Goal: Register for event/course

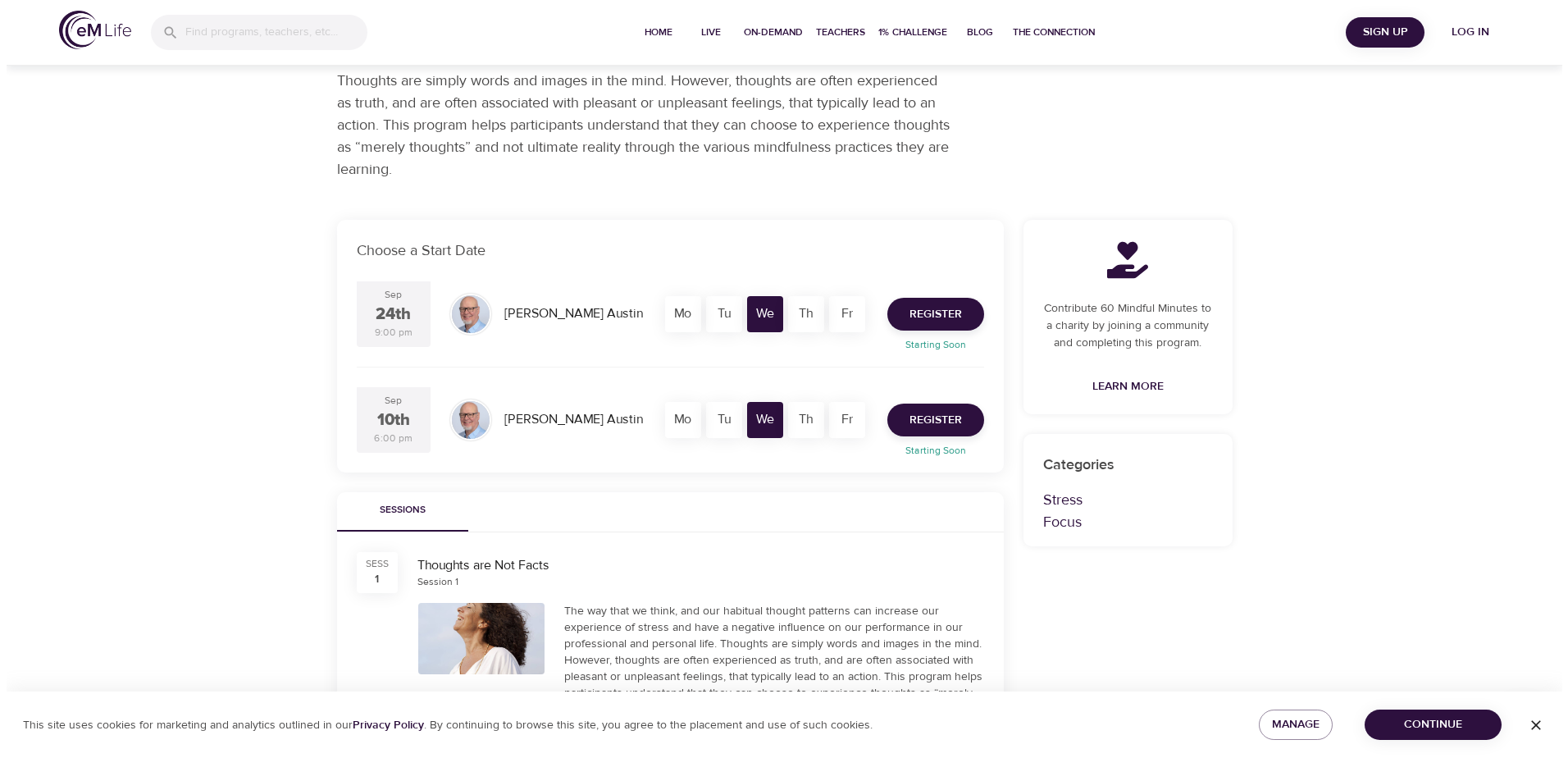
scroll to position [164, 0]
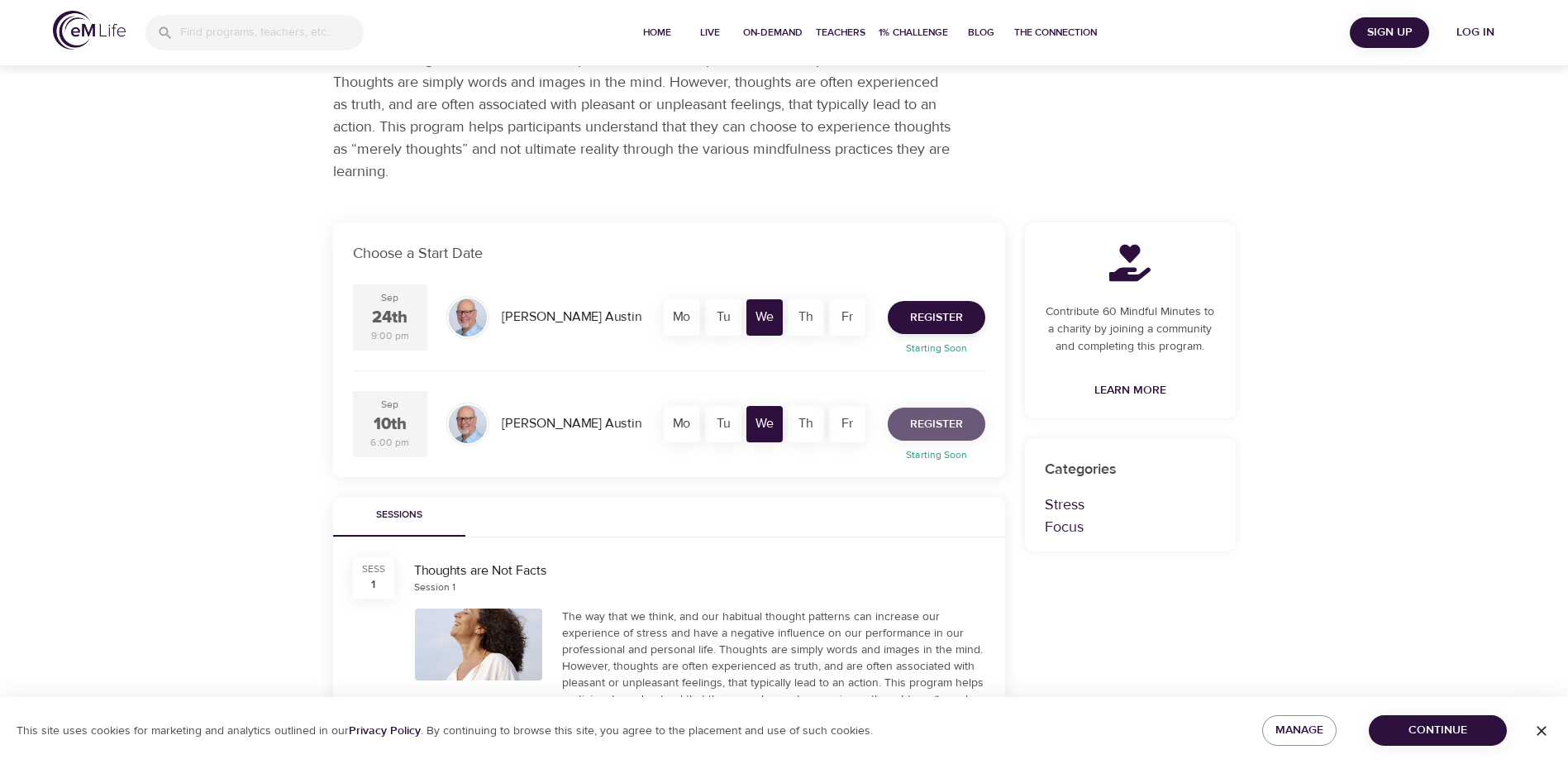
click at [934, 423] on span "Register" at bounding box center [937, 424] width 53 height 20
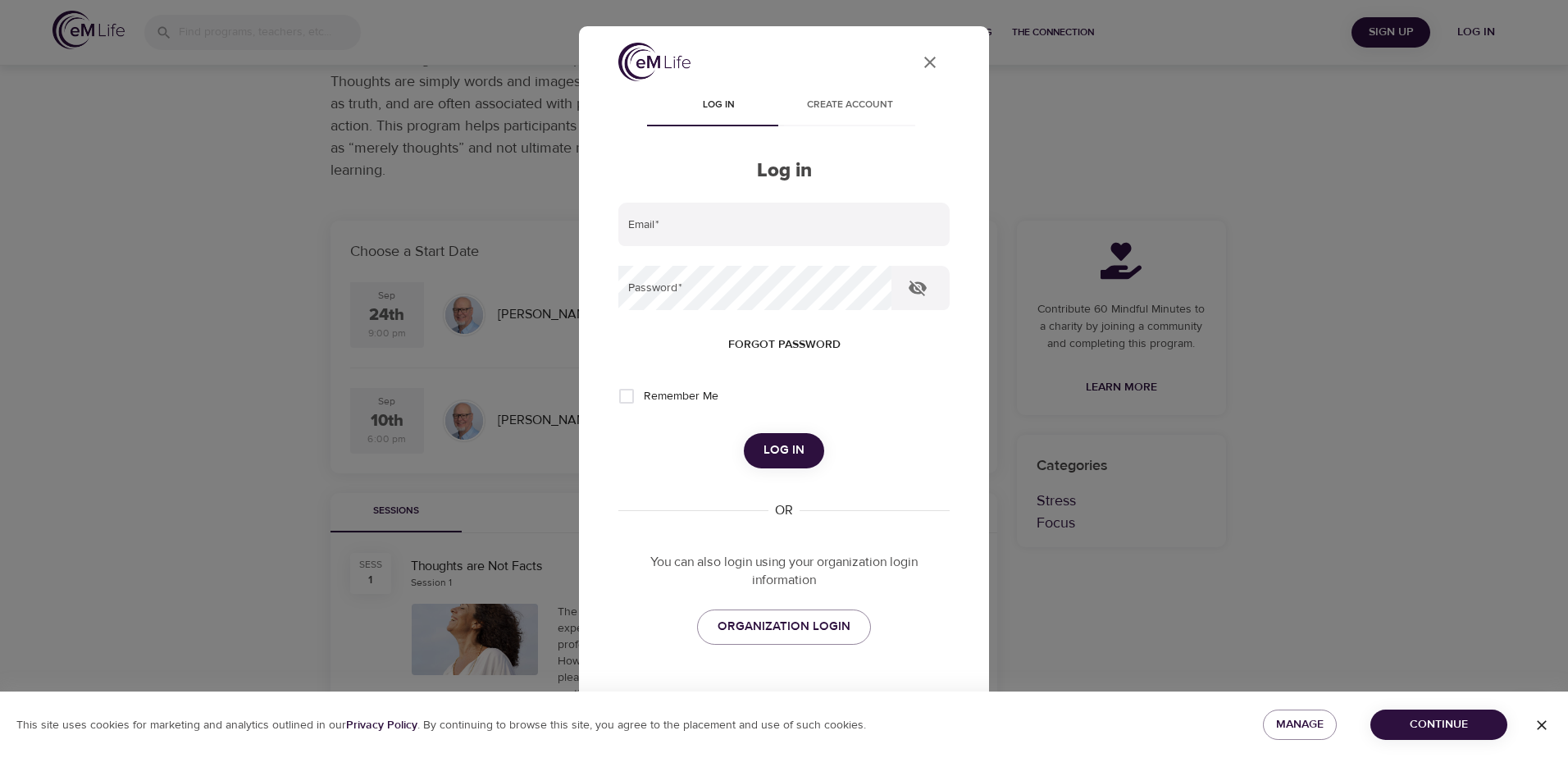
type input "[PERSON_NAME][EMAIL_ADDRESS][PERSON_NAME][DOMAIN_NAME]"
click at [628, 401] on input "Remember Me" at bounding box center [626, 396] width 35 height 35
checkbox input "true"
click at [780, 456] on span "Log in" at bounding box center [784, 451] width 41 height 21
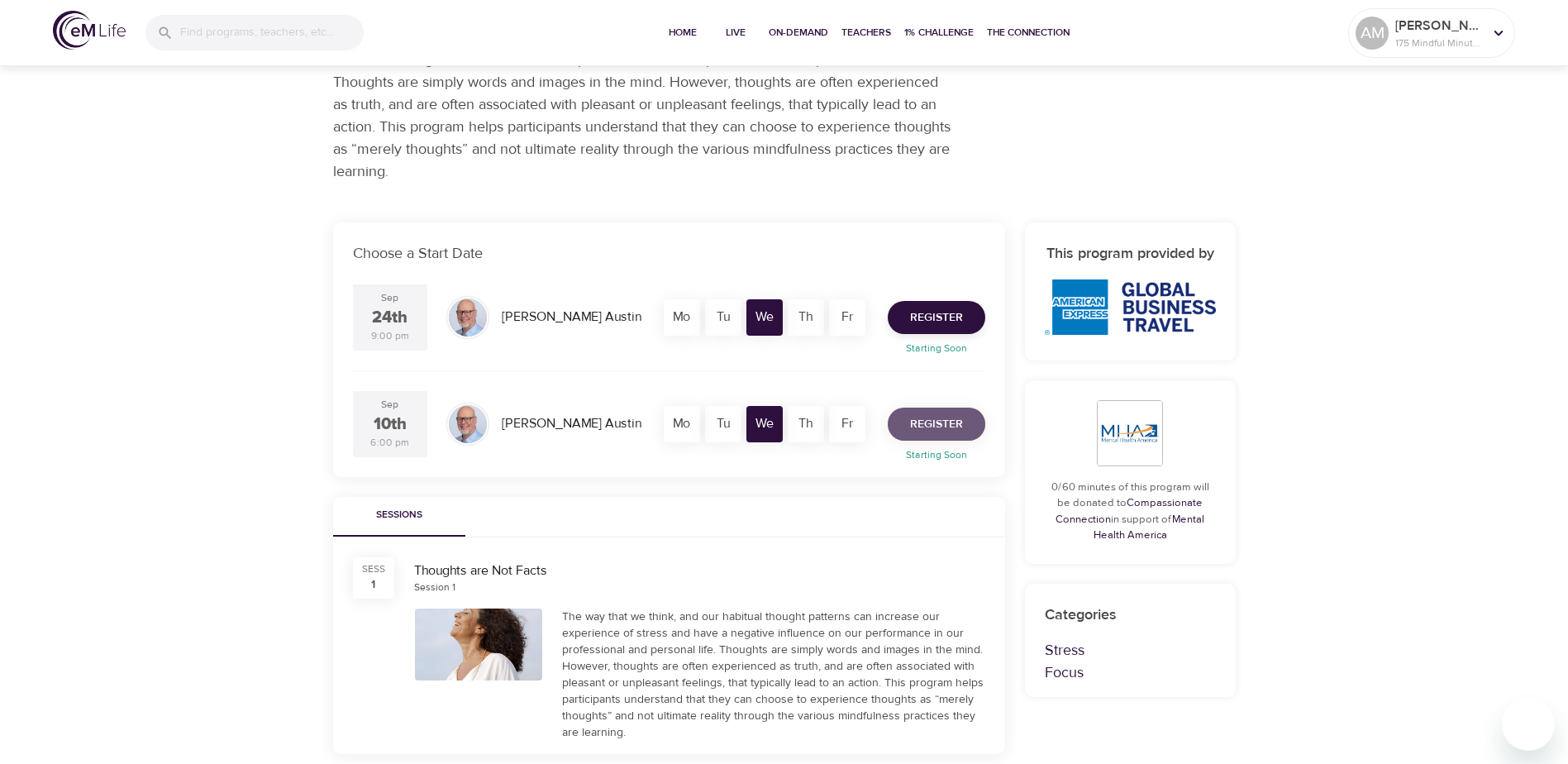
click at [918, 427] on span "Register" at bounding box center [937, 424] width 53 height 20
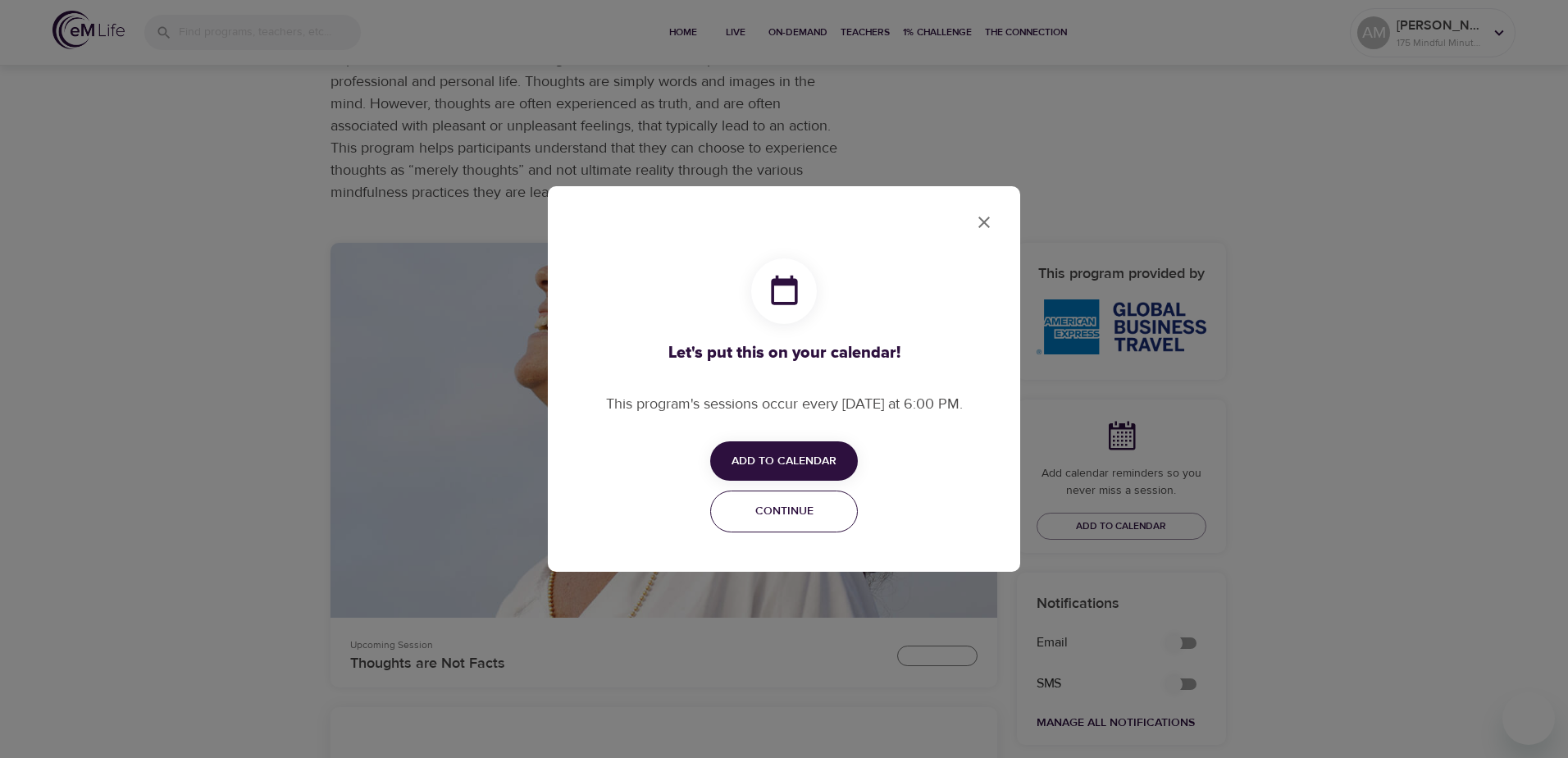
checkbox input "true"
click at [788, 468] on span "Add to Calendar" at bounding box center [783, 460] width 105 height 20
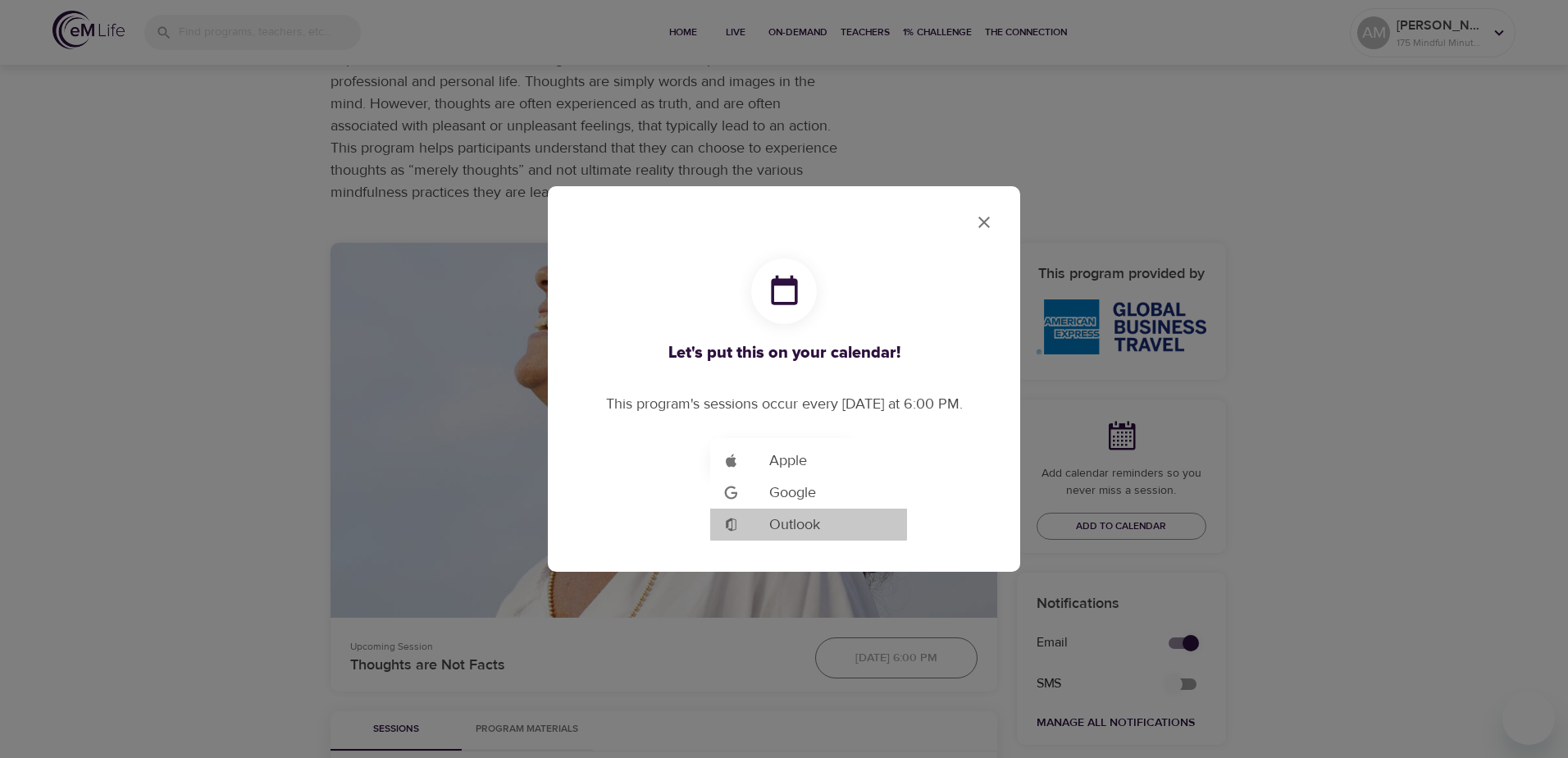
click at [796, 526] on span "Outlook" at bounding box center [795, 524] width 51 height 22
